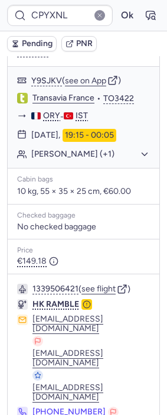
scroll to position [294, 0]
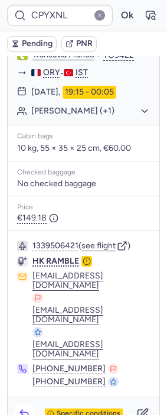
click at [25, 408] on icon "button" at bounding box center [24, 414] width 12 height 12
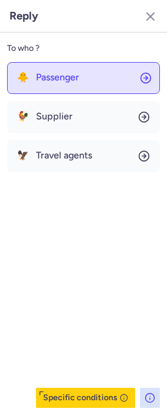
click at [68, 79] on span "Passenger" at bounding box center [57, 77] width 43 height 11
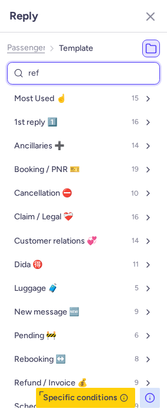
type input "refu"
select select "en"
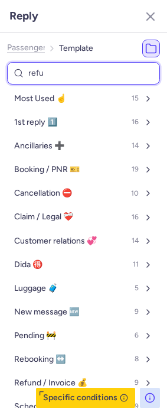
select select "en"
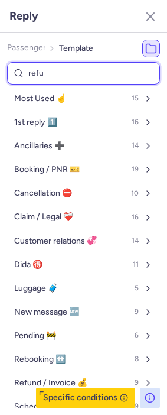
select select "en"
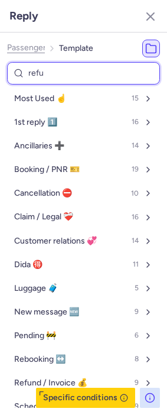
select select "en"
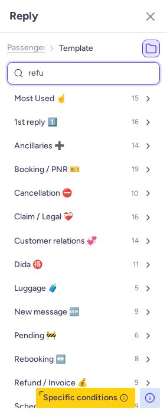
select select "en"
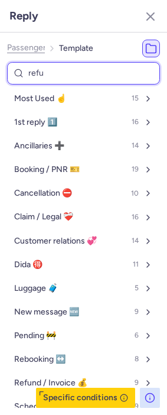
select select "en"
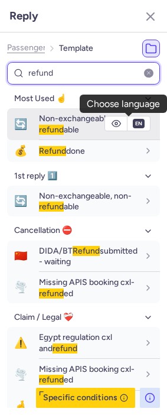
type input "refund"
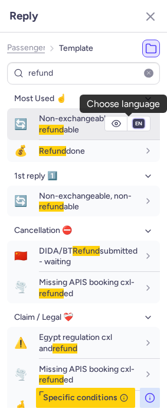
click at [134, 124] on select "fr en de nl pt es it ru" at bounding box center [139, 123] width 11 height 9
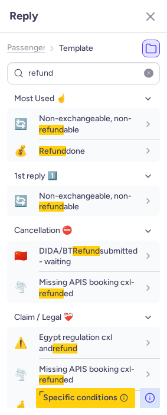
click at [32, 52] on span "Passenger" at bounding box center [26, 47] width 39 height 9
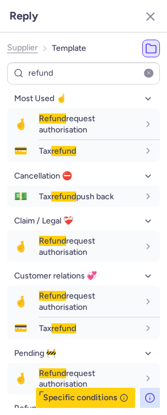
click at [32, 52] on span "Supplier" at bounding box center [22, 47] width 31 height 9
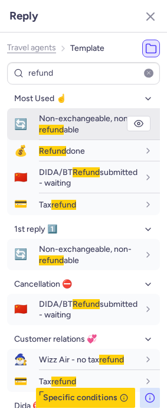
click at [75, 123] on span "Non-exchangeable, non- refund able" at bounding box center [85, 124] width 93 height 21
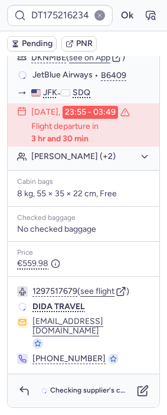
scroll to position [273, 0]
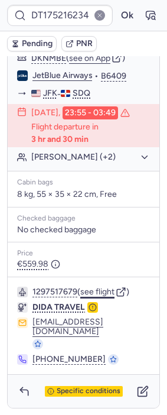
click at [99, 297] on button "see flight" at bounding box center [97, 292] width 34 height 9
click at [118, 20] on button "Ok" at bounding box center [127, 15] width 19 height 19
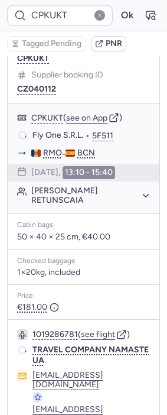
type input "CPP9CB"
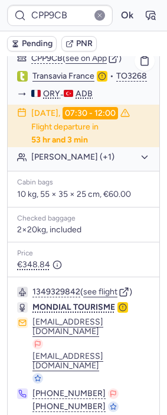
scroll to position [865, 0]
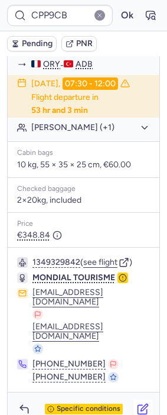
click at [137, 403] on icon "button" at bounding box center [143, 409] width 12 height 12
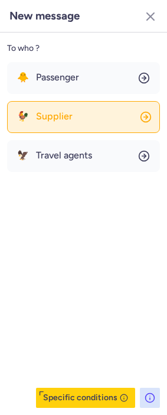
click at [93, 123] on button "🐓 Supplier" at bounding box center [83, 117] width 153 height 32
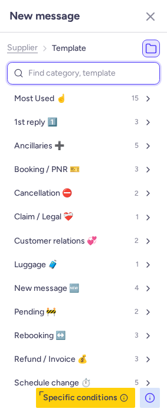
click at [70, 68] on input at bounding box center [83, 73] width 153 height 23
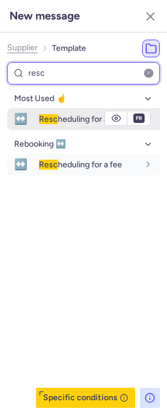
type input "resc"
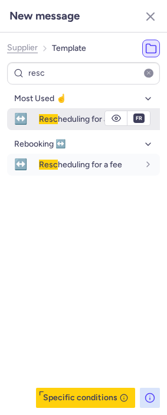
click at [77, 120] on span "Resc heduling for a fee" at bounding box center [80, 119] width 83 height 10
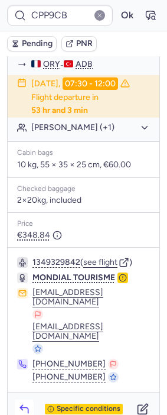
click at [27, 403] on icon "button" at bounding box center [24, 409] width 12 height 12
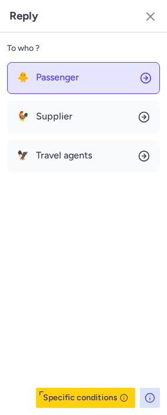
click at [57, 79] on span "Passenger" at bounding box center [57, 77] width 43 height 11
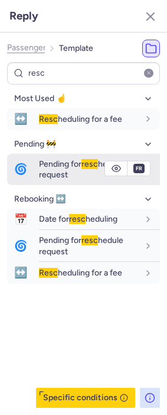
type input "resc"
click at [65, 171] on span "Pending for resc hedule request" at bounding box center [81, 169] width 85 height 21
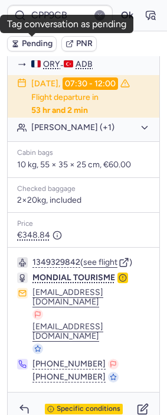
click at [43, 40] on span "Pending" at bounding box center [37, 43] width 31 height 9
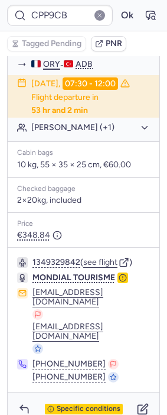
type input "CP7DDG"
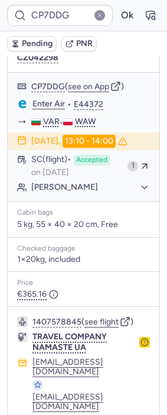
scroll to position [208, 0]
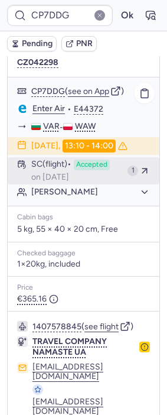
click at [67, 175] on div "SC (flight) Accepted on Aug 4, 2025" at bounding box center [77, 171] width 92 height 22
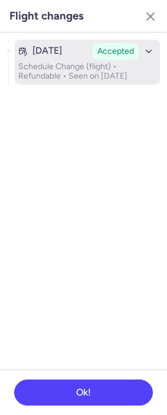
click at [73, 72] on p "Schedule Change (flight) • Refundable • Seen on Aug 4, 2025" at bounding box center [87, 71] width 138 height 19
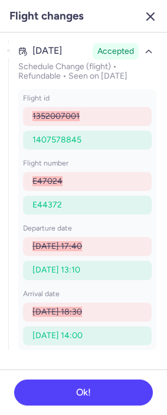
click at [147, 16] on icon "button" at bounding box center [151, 16] width 14 height 14
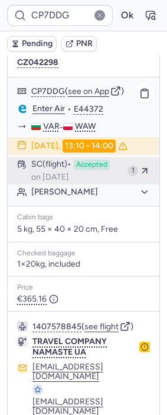
click at [69, 182] on span "on Aug 4, 2025" at bounding box center [50, 177] width 38 height 9
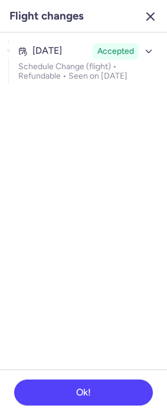
click at [154, 22] on icon "button" at bounding box center [151, 16] width 14 height 14
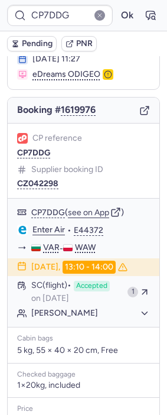
scroll to position [76, 0]
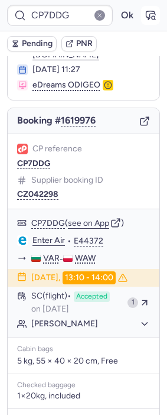
click at [146, 18] on icon "button" at bounding box center [151, 15] width 12 height 12
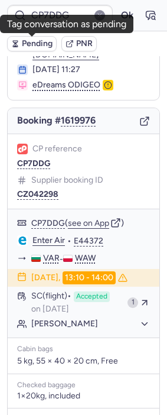
click at [39, 40] on span "Pending" at bounding box center [37, 43] width 31 height 9
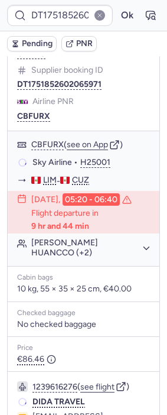
scroll to position [274, 0]
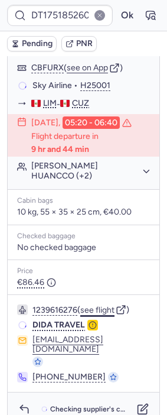
click at [105, 315] on button "see flight" at bounding box center [97, 310] width 34 height 9
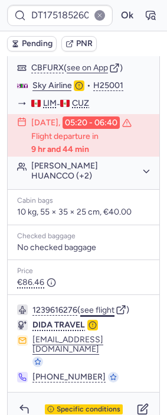
click at [106, 314] on button "see flight" at bounding box center [97, 310] width 34 height 9
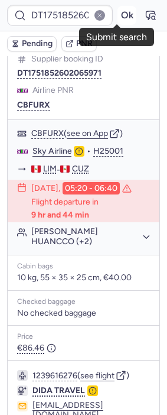
click at [121, 15] on button "Ok" at bounding box center [127, 15] width 19 height 19
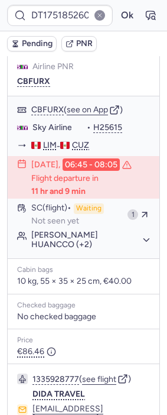
scroll to position [208, 0]
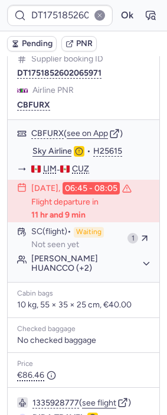
type input "CP7DDG"
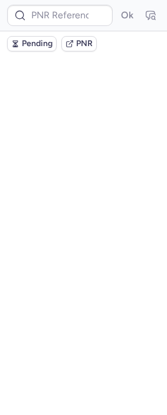
scroll to position [0, 0]
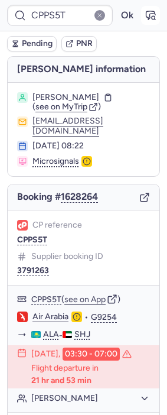
click at [147, 17] on icon "button" at bounding box center [151, 15] width 9 height 8
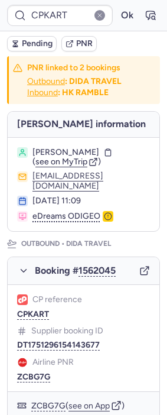
type input "CPPS5T"
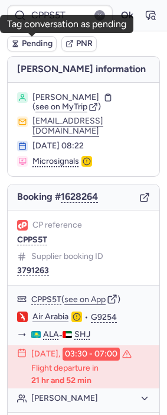
click at [25, 44] on span "Pending" at bounding box center [37, 43] width 31 height 9
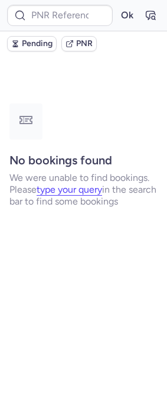
type input "CPW4DR"
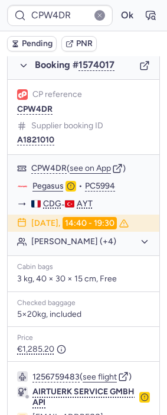
scroll to position [263, 0]
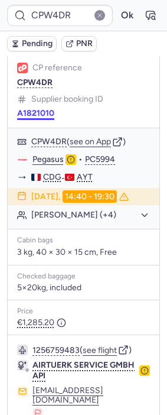
click at [35, 109] on button "A1821010" at bounding box center [35, 113] width 37 height 9
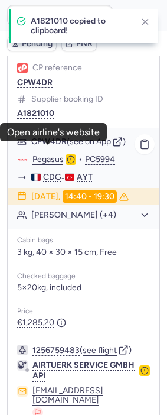
click at [51, 154] on link "Pegasus" at bounding box center [48, 159] width 31 height 11
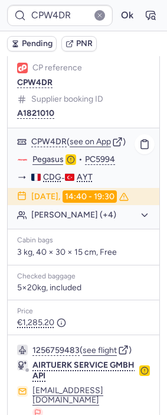
click at [101, 225] on div "CPW4DR ( see on App ) Pegasus • PC5994 CDG - AYT 12 Aug 2025, 14:40 - 19:30 Cel…" at bounding box center [84, 178] width 152 height 101
click at [99, 219] on button "Celine DAOUDI (+4)" at bounding box center [90, 215] width 119 height 11
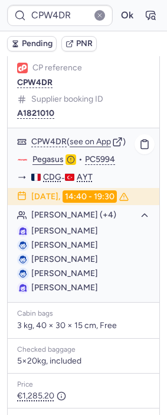
click at [70, 228] on span "Celine DAOUDI" at bounding box center [64, 231] width 67 height 10
copy span "DAOUDI"
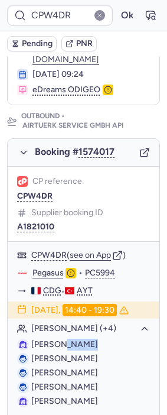
scroll to position [131, 0]
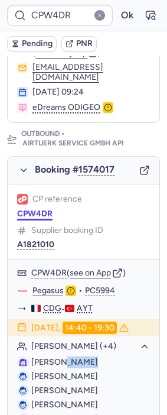
click at [37, 209] on button "CPW4DR" at bounding box center [34, 213] width 35 height 9
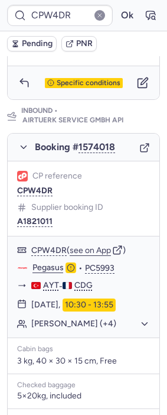
scroll to position [789, 0]
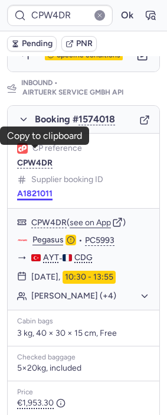
click at [27, 189] on button "A1821011" at bounding box center [34, 193] width 35 height 9
click at [73, 291] on button "Celine DAOUDI (+4)" at bounding box center [90, 296] width 119 height 11
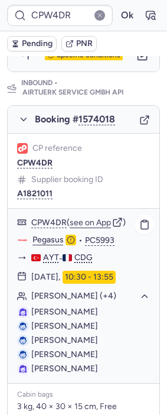
click at [80, 307] on span "Celine DAOUDI" at bounding box center [64, 312] width 67 height 10
copy span "DAOUDI"
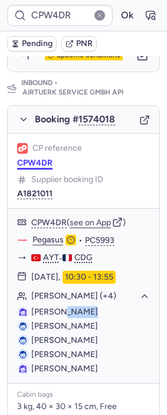
click at [42, 159] on button "CPW4DR" at bounding box center [34, 163] width 35 height 9
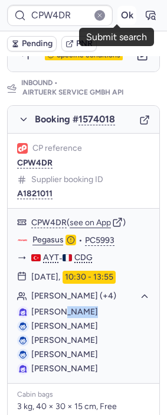
click at [118, 12] on button "Ok" at bounding box center [127, 15] width 19 height 19
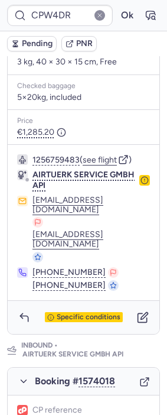
scroll to position [592, 0]
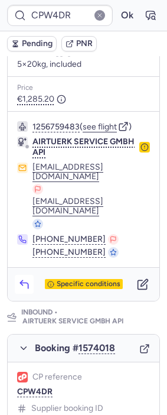
click at [24, 279] on icon "button" at bounding box center [24, 285] width 12 height 12
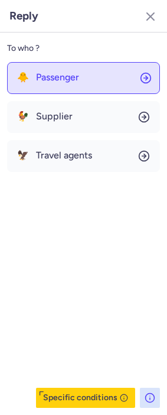
click at [121, 66] on button "🐥 Passenger" at bounding box center [83, 78] width 153 height 32
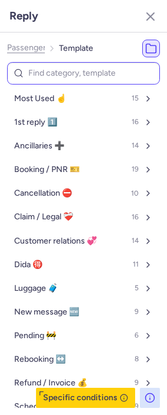
click at [72, 75] on input at bounding box center [83, 73] width 153 height 23
type input "airl"
select select "en"
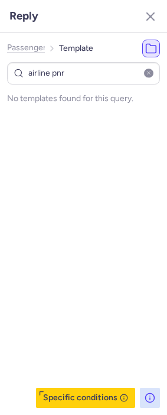
drag, startPoint x: 75, startPoint y: 73, endPoint x: -68, endPoint y: 79, distance: 142.7
click at [0, 0] on html "Reply Passenger Template airline pnr No templates found for this query. Specifi…" at bounding box center [83, 0] width 167 height 0
type input "pn"
select select "en"
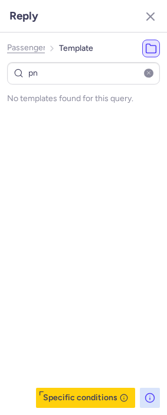
select select "en"
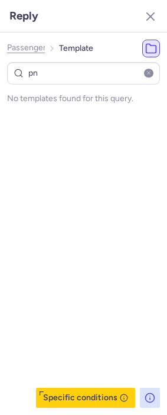
select select "en"
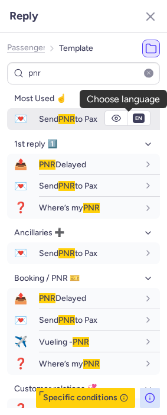
type input "pnr"
click at [134, 120] on select "fr en de nl pt es it ru" at bounding box center [139, 118] width 11 height 9
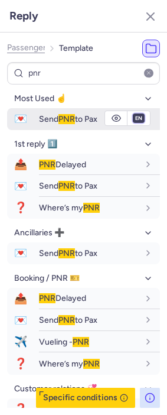
select select "fr"
click at [134, 114] on select "fr en de nl pt es it ru" at bounding box center [139, 118] width 11 height 9
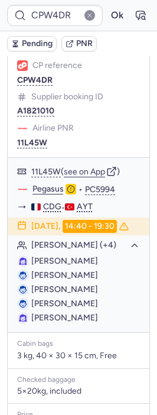
scroll to position [208, 0]
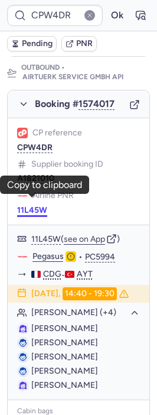
click at [40, 206] on button "11L45W" at bounding box center [32, 210] width 30 height 9
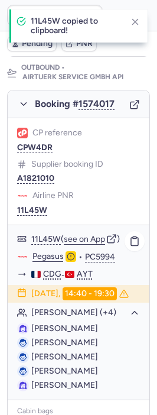
click at [51, 251] on link "Pegasus" at bounding box center [48, 256] width 31 height 11
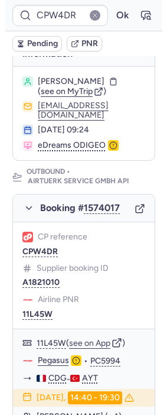
scroll to position [76, 0]
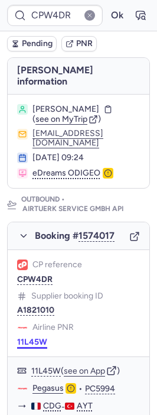
click at [35, 338] on button "11L45W" at bounding box center [32, 342] width 30 height 9
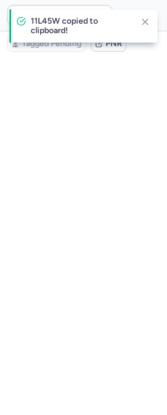
type input "CPBGH3"
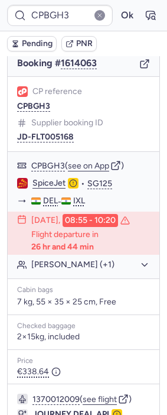
scroll to position [233, 0]
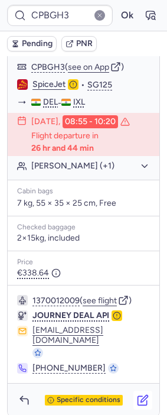
click at [141, 395] on icon "button" at bounding box center [144, 398] width 7 height 7
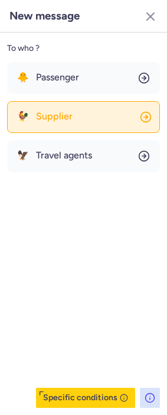
click at [57, 105] on button "🐓 Supplier" at bounding box center [83, 117] width 153 height 32
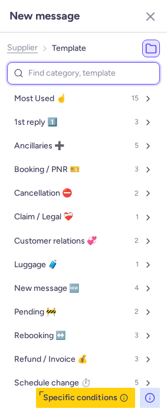
click at [57, 69] on input at bounding box center [83, 73] width 153 height 23
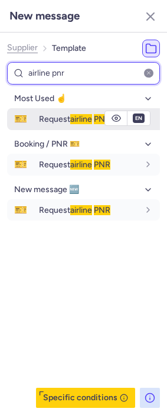
type input "airline pnr"
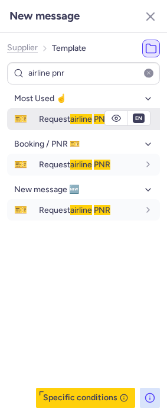
click at [54, 125] on div "Request airline PNR" at bounding box center [99, 119] width 121 height 20
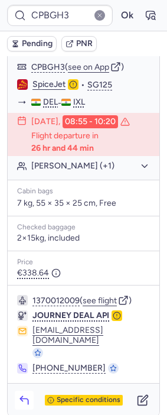
click at [26, 395] on icon "button" at bounding box center [24, 401] width 12 height 12
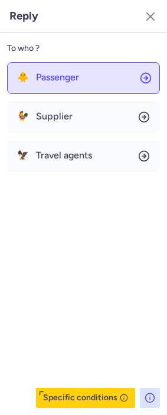
click at [108, 75] on button "🐥 Passenger" at bounding box center [83, 78] width 153 height 32
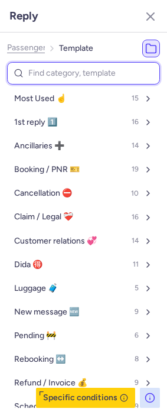
click at [70, 72] on input at bounding box center [83, 73] width 153 height 23
type input "pen"
select select "en"
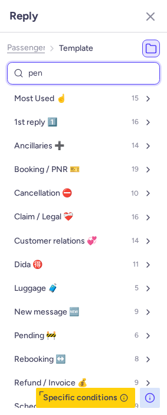
select select "en"
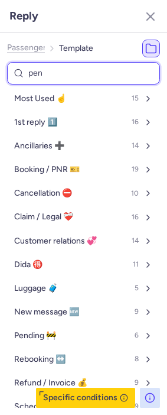
select select "en"
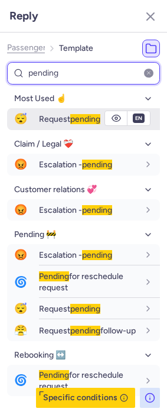
type input "pending"
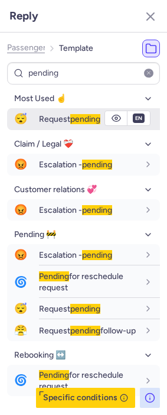
click at [75, 118] on span "pending" at bounding box center [85, 119] width 30 height 10
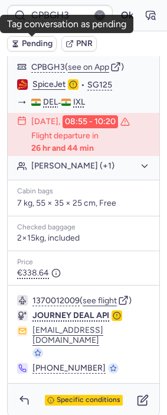
click at [30, 43] on span "Pending" at bounding box center [37, 43] width 31 height 9
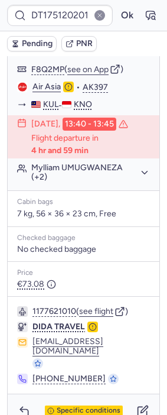
scroll to position [278, 0]
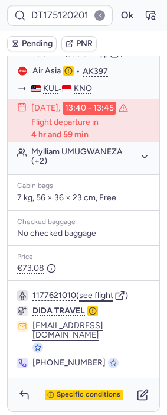
click at [106, 301] on button "see flight" at bounding box center [96, 295] width 34 height 9
click at [118, 13] on button "Ok" at bounding box center [127, 15] width 19 height 19
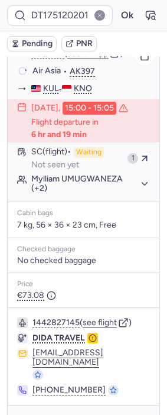
type input "CPBGH3"
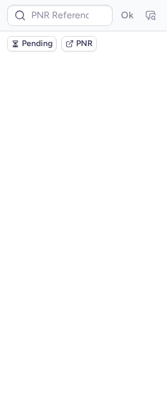
scroll to position [0, 0]
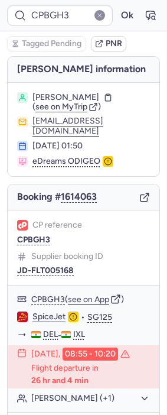
type input "CP5AIL"
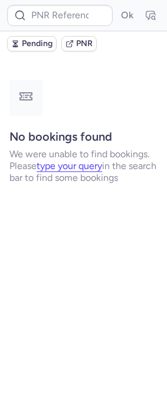
type input "CPP9CB"
type input "CPBGH3"
